Goal: Task Accomplishment & Management: Use online tool/utility

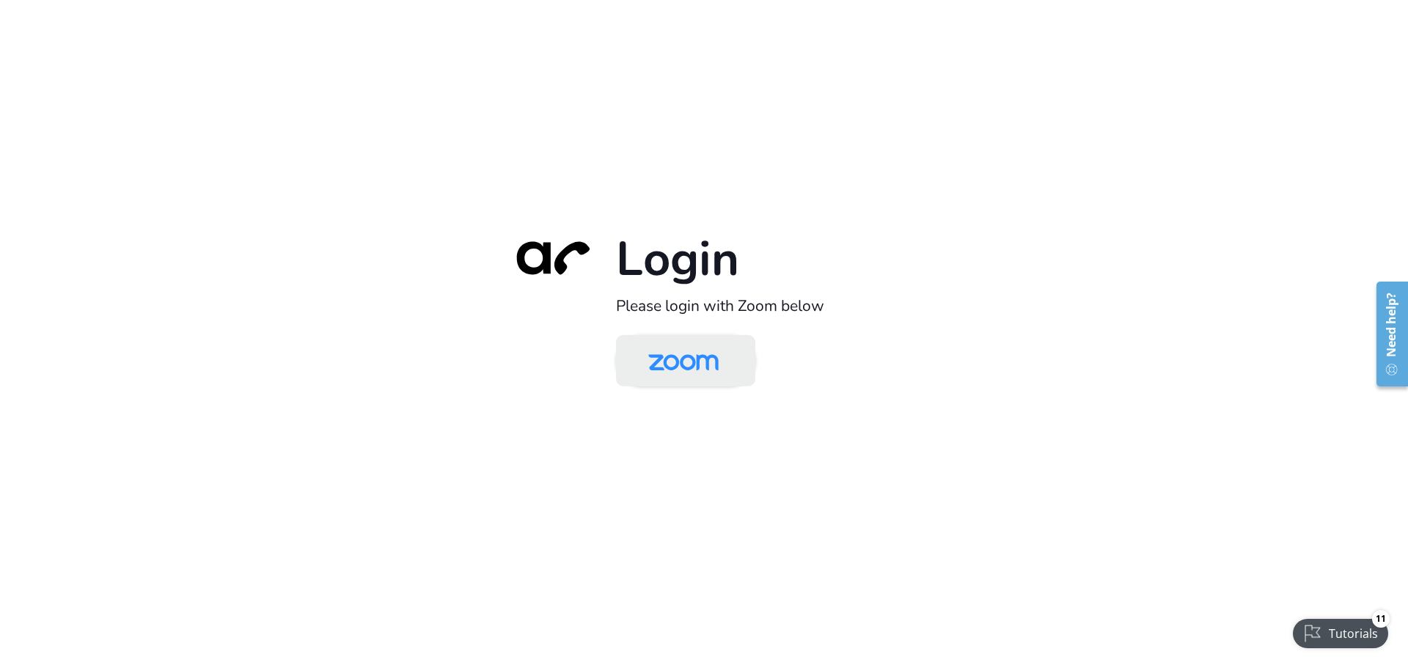
click at [676, 374] on img at bounding box center [683, 362] width 101 height 48
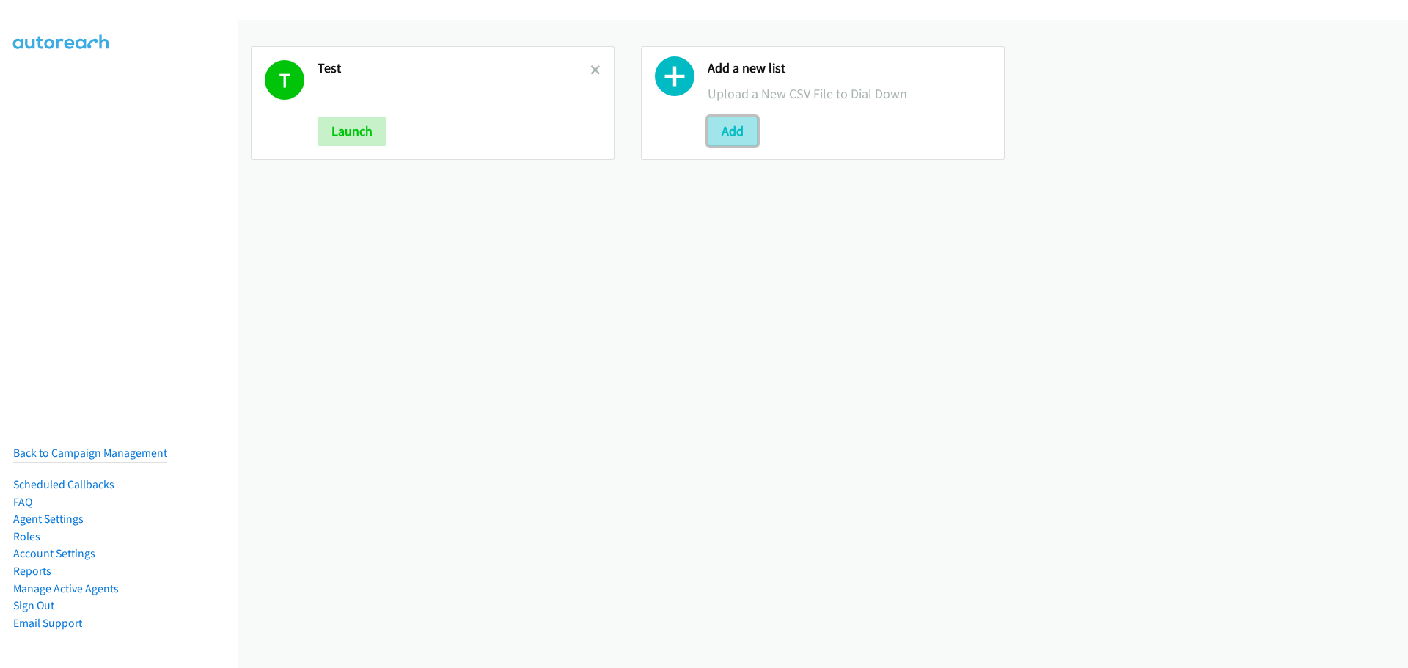
click at [709, 123] on button "Add" at bounding box center [733, 131] width 50 height 29
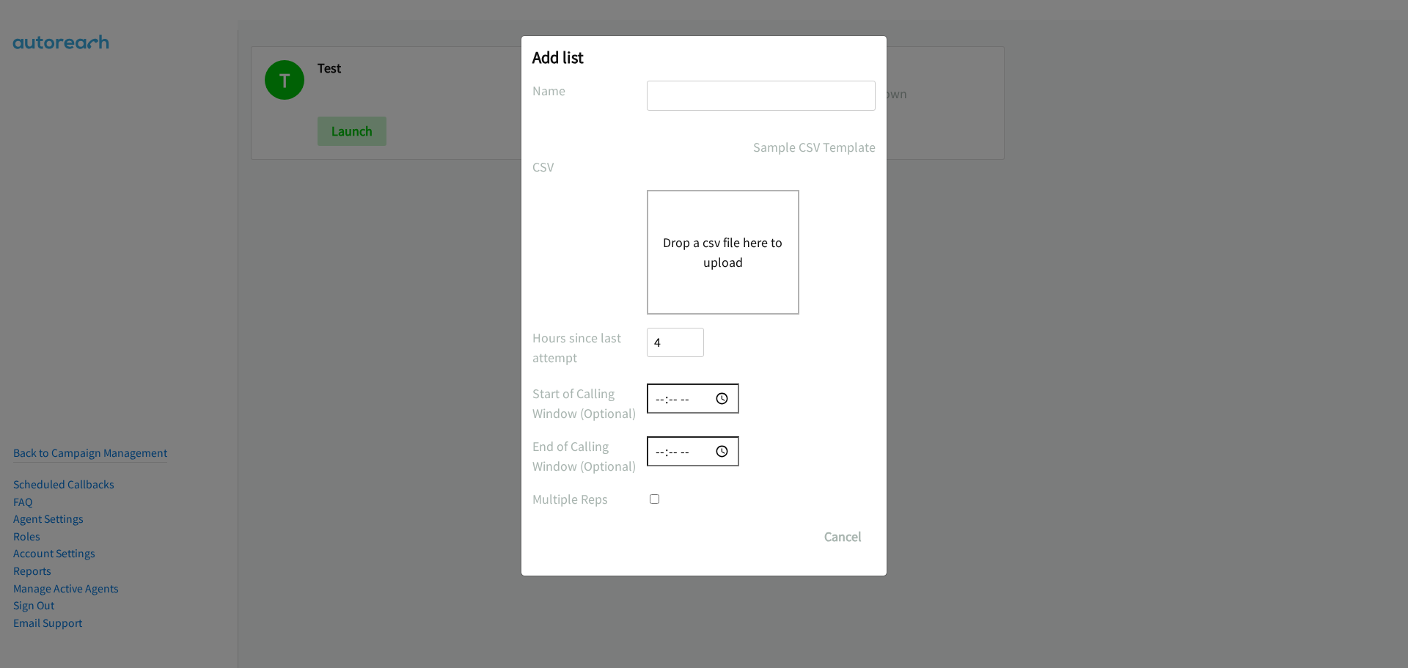
click at [671, 89] on input "text" at bounding box center [761, 96] width 229 height 30
click at [614, 255] on div "Drop a csv file here to upload" at bounding box center [704, 252] width 343 height 125
click at [753, 269] on button "Drop a csv file here to upload" at bounding box center [723, 253] width 120 height 40
click at [1080, 186] on div "Add list No phone fields were returned for that Report or List View Please uplo…" at bounding box center [704, 340] width 1408 height 655
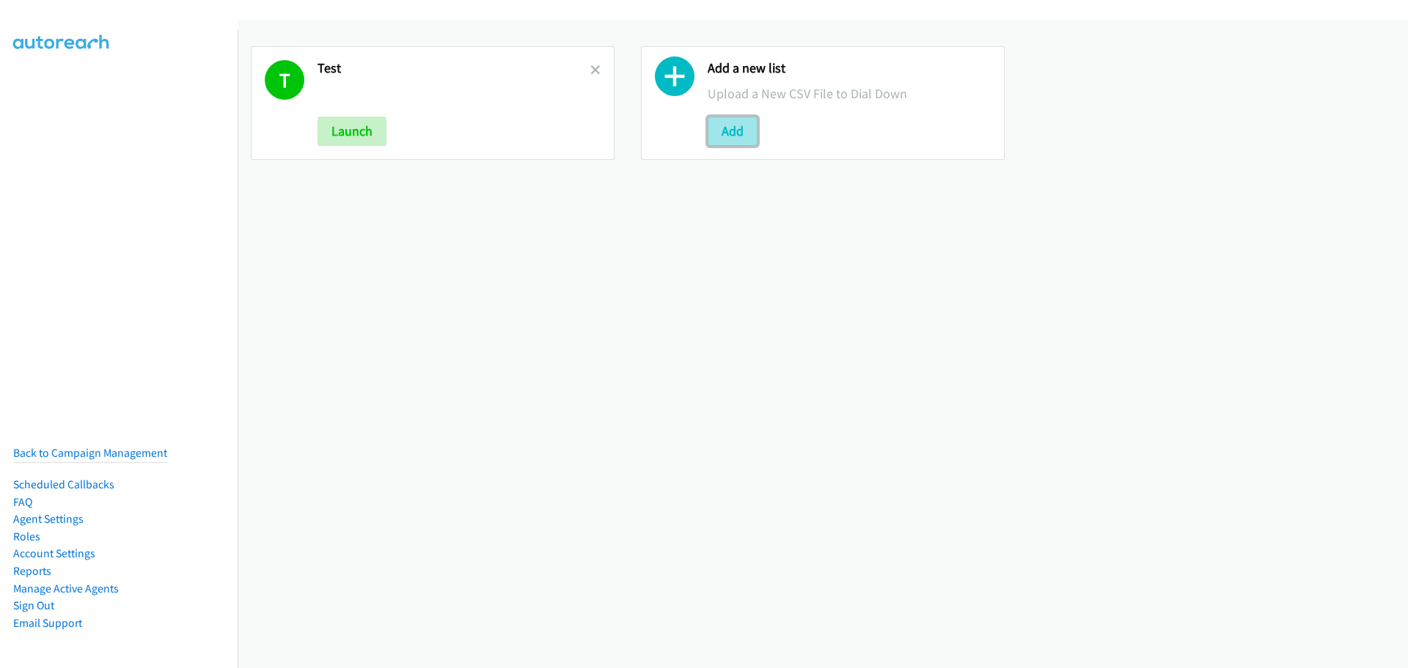
click at [717, 120] on button "Add" at bounding box center [733, 131] width 50 height 29
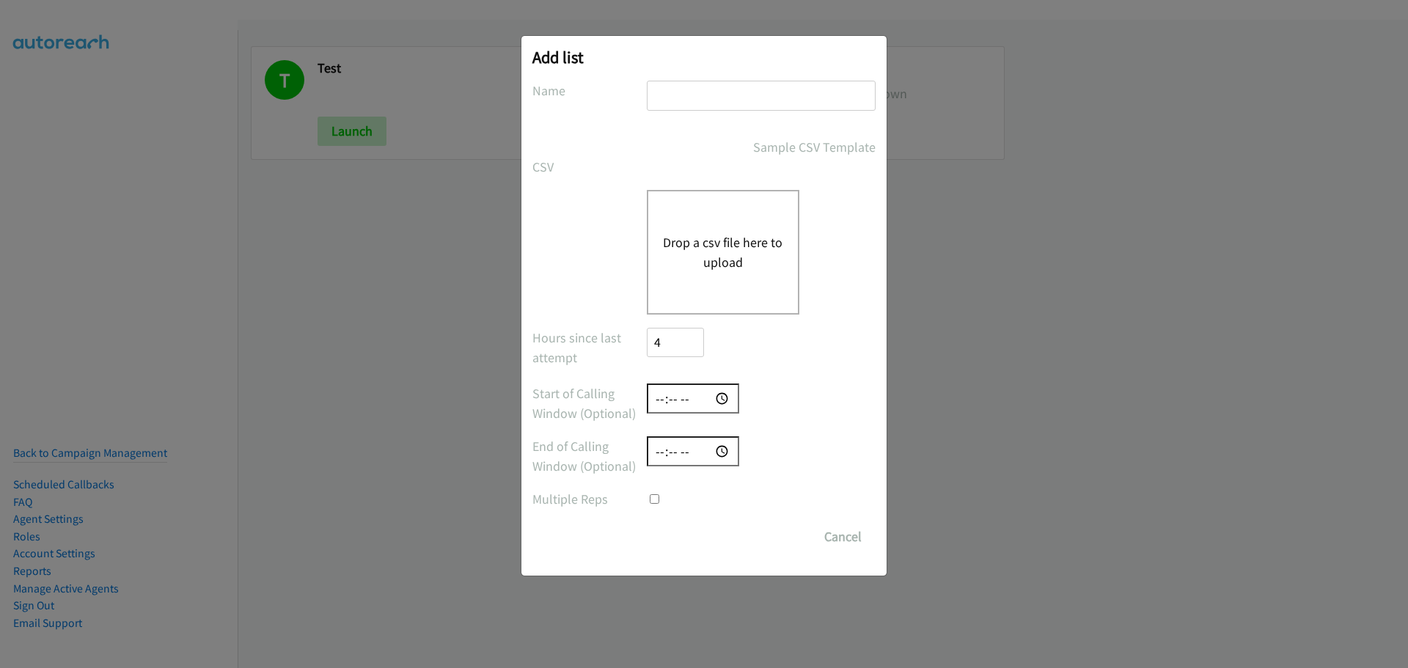
click at [922, 404] on div "Add list No phone fields were returned for that Report or List View Please uplo…" at bounding box center [704, 340] width 1408 height 655
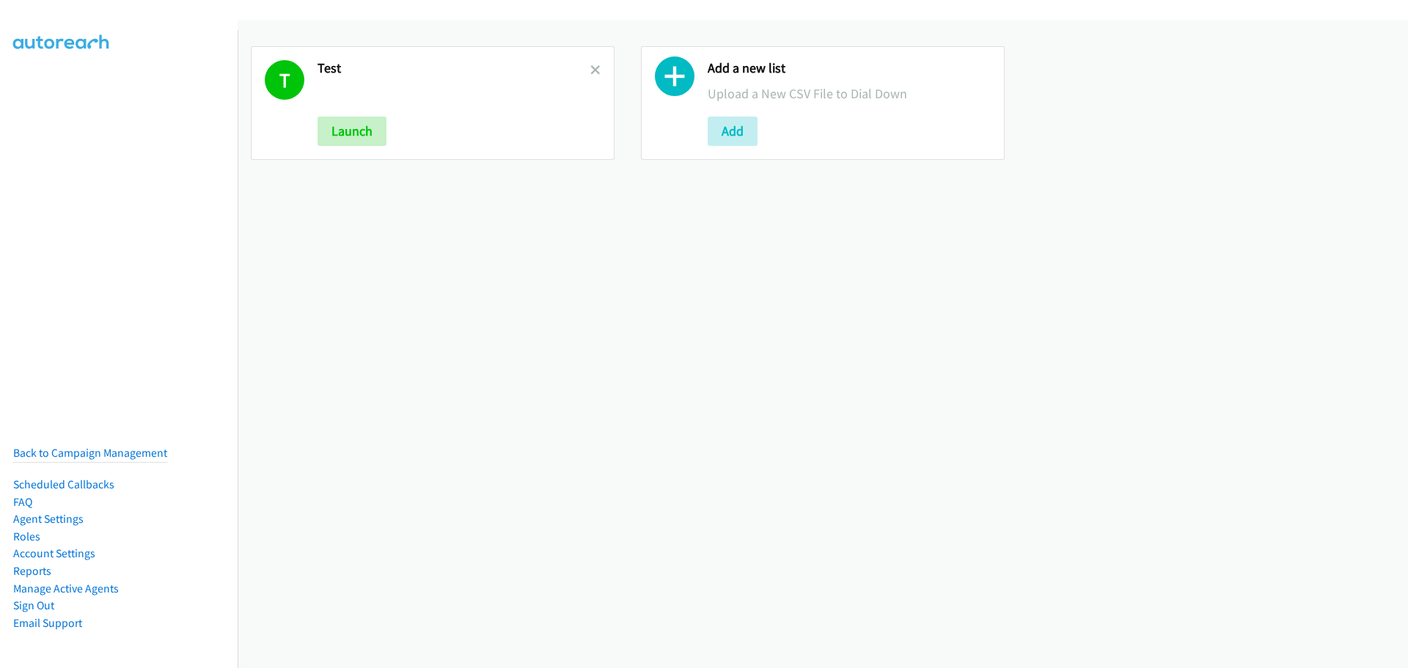
click at [365, 96] on p at bounding box center [454, 94] width 273 height 20
click at [325, 80] on div "Test Launch" at bounding box center [454, 103] width 273 height 86
click at [350, 120] on button "Launch" at bounding box center [352, 131] width 69 height 29
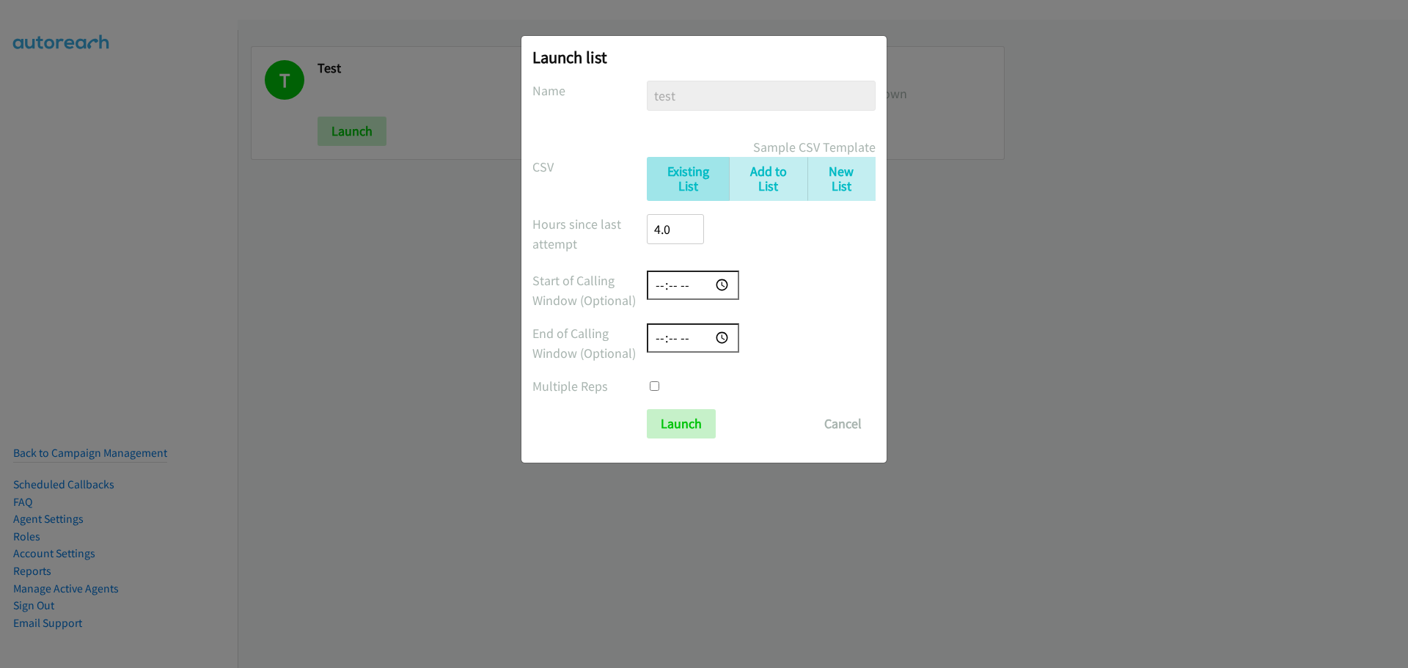
click at [654, 387] on input "checkbox" at bounding box center [655, 386] width 10 height 10
checkbox input "true"
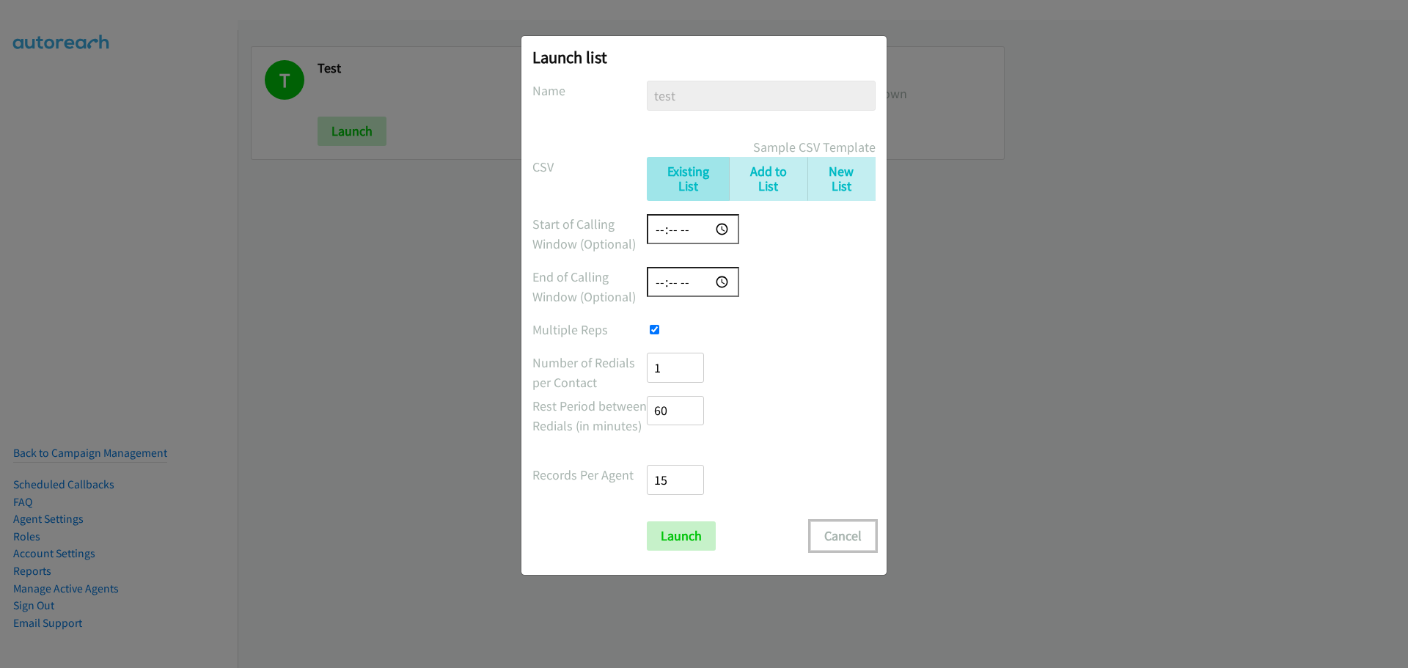
click at [853, 534] on button "Cancel" at bounding box center [843, 536] width 65 height 29
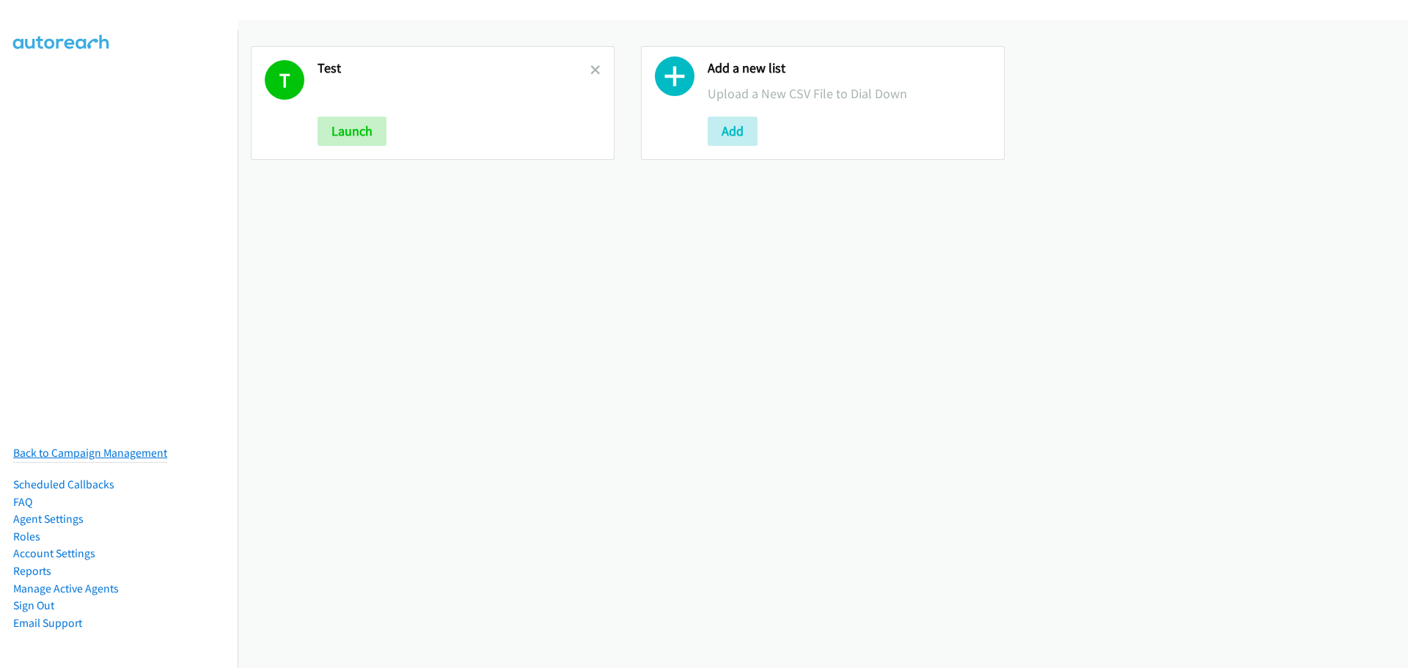
click at [114, 446] on link "Back to Campaign Management" at bounding box center [90, 453] width 154 height 14
